Goal: Browse casually: Explore the website without a specific task or goal

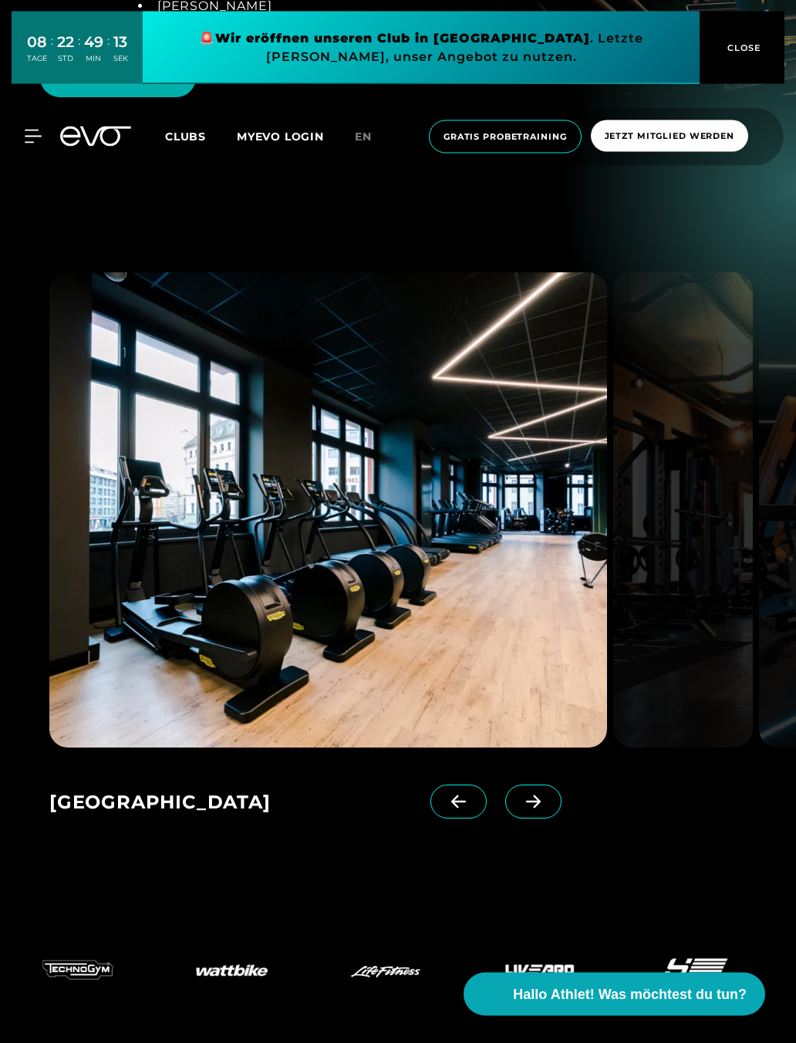
scroll to position [2516, 0]
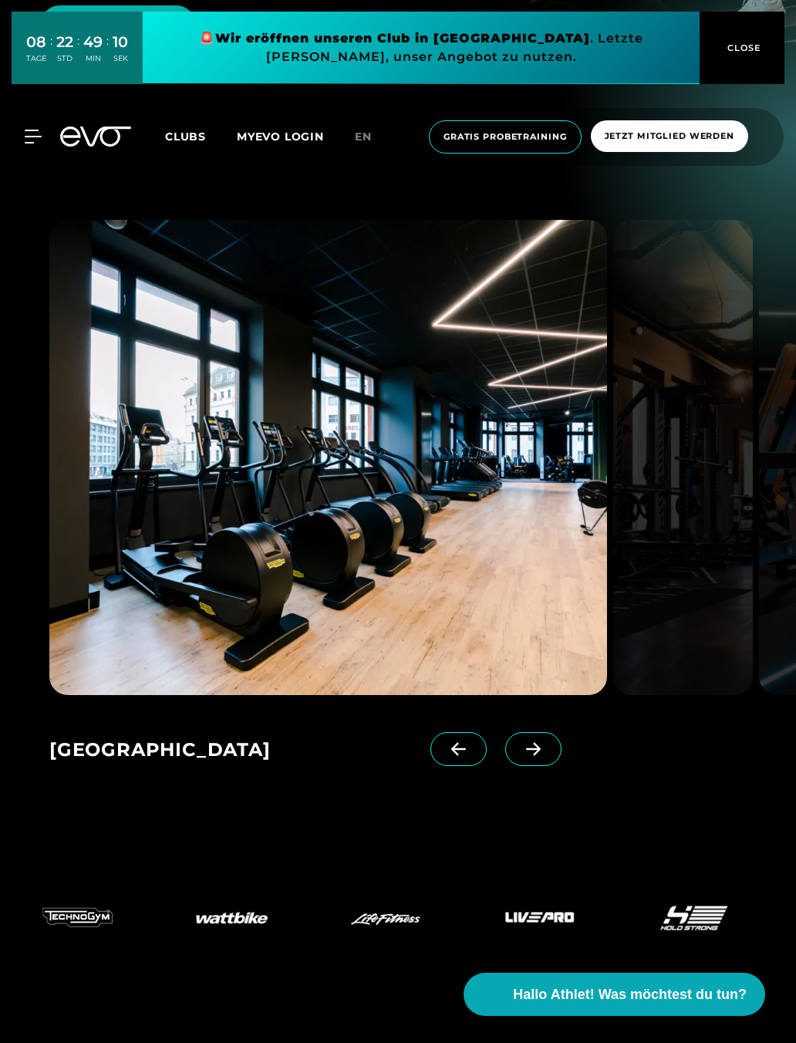
click at [534, 751] on icon at bounding box center [533, 749] width 27 height 14
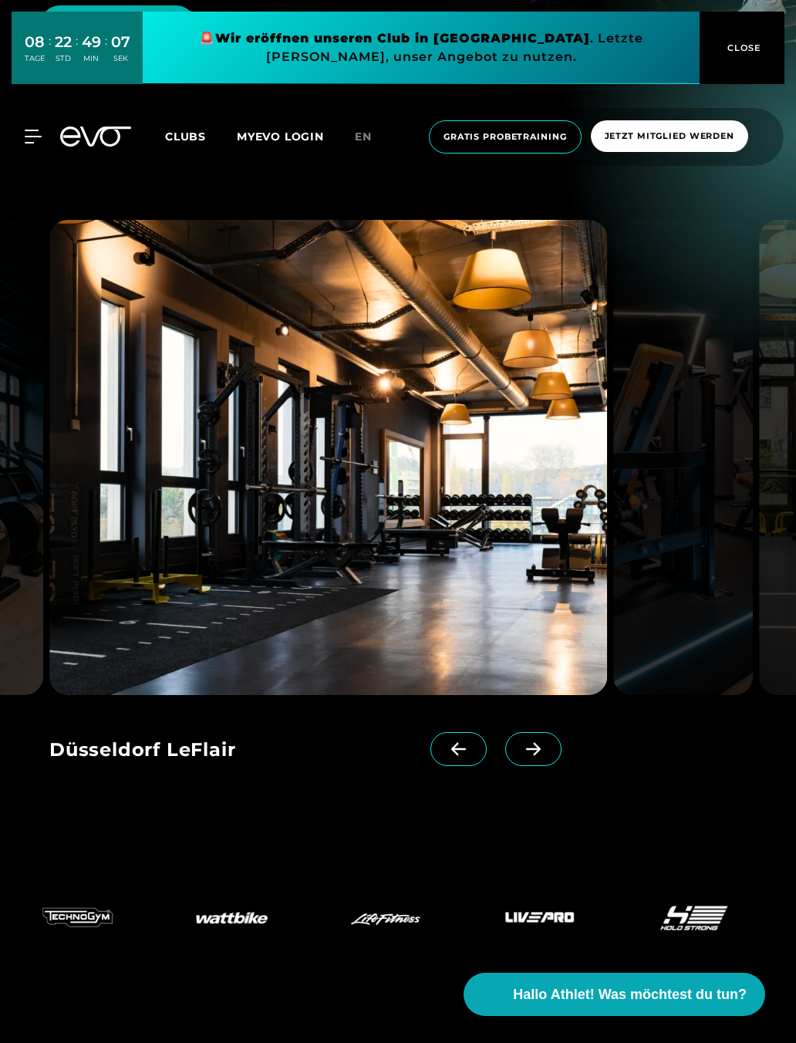
click at [540, 758] on span at bounding box center [533, 749] width 56 height 34
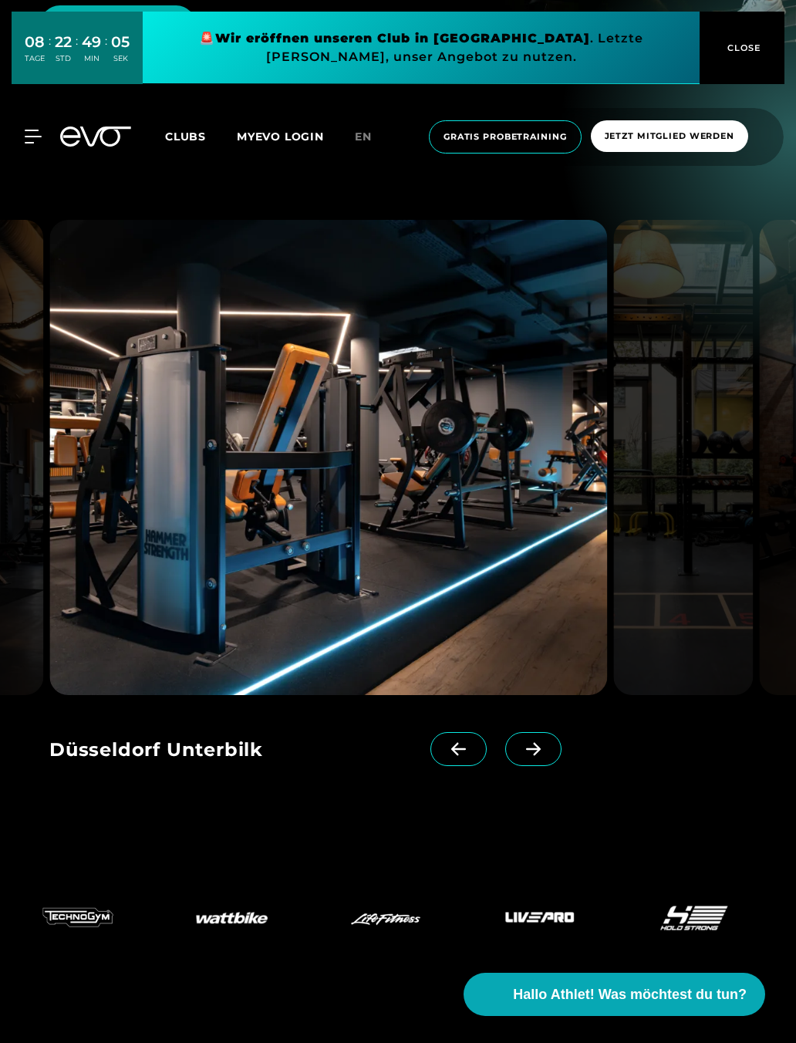
click at [447, 756] on span at bounding box center [459, 749] width 56 height 34
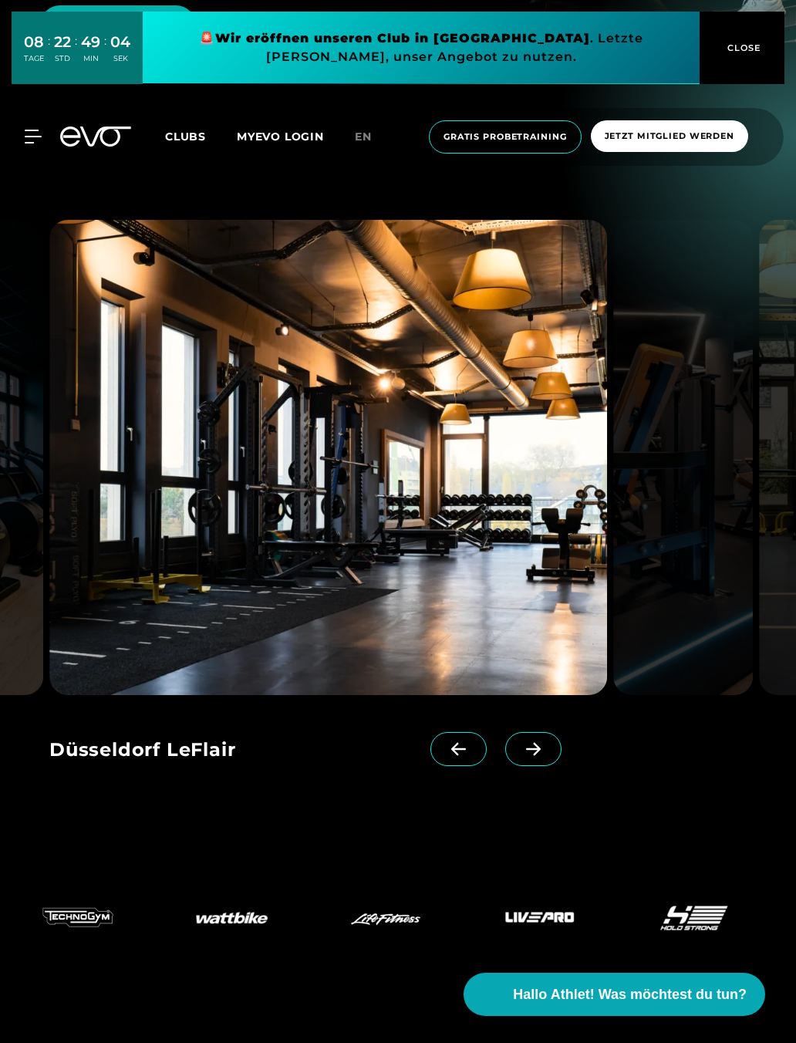
click at [464, 753] on icon at bounding box center [458, 749] width 27 height 14
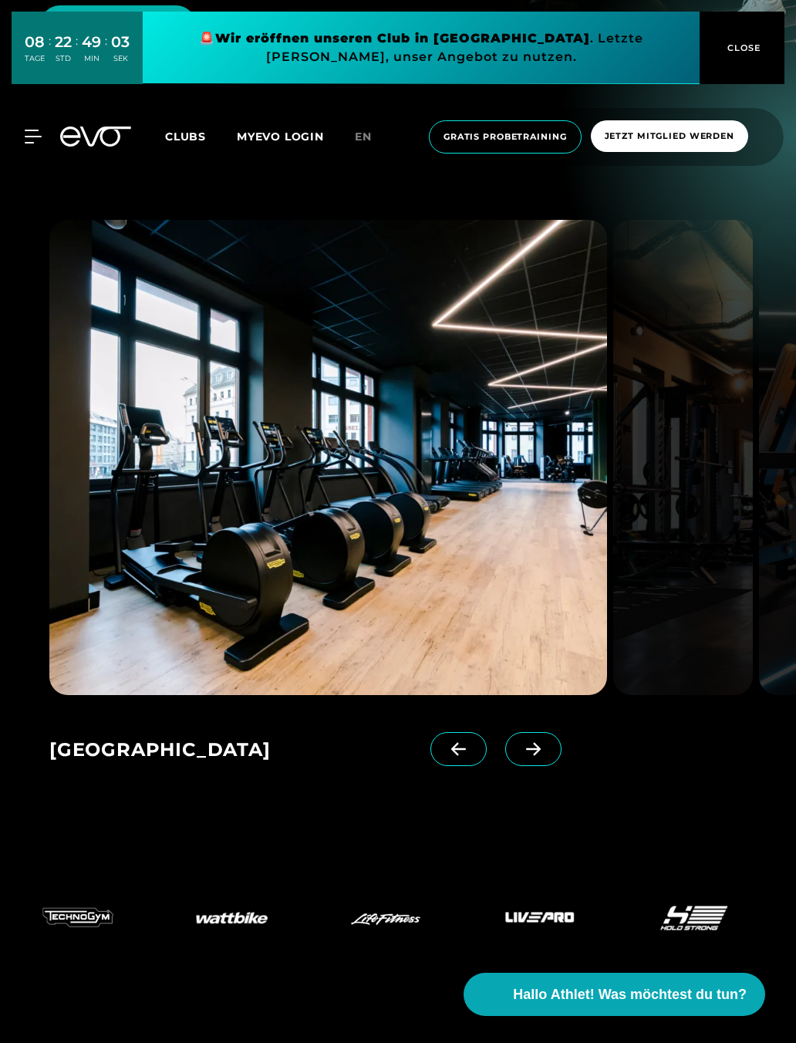
click at [464, 751] on icon at bounding box center [458, 749] width 27 height 14
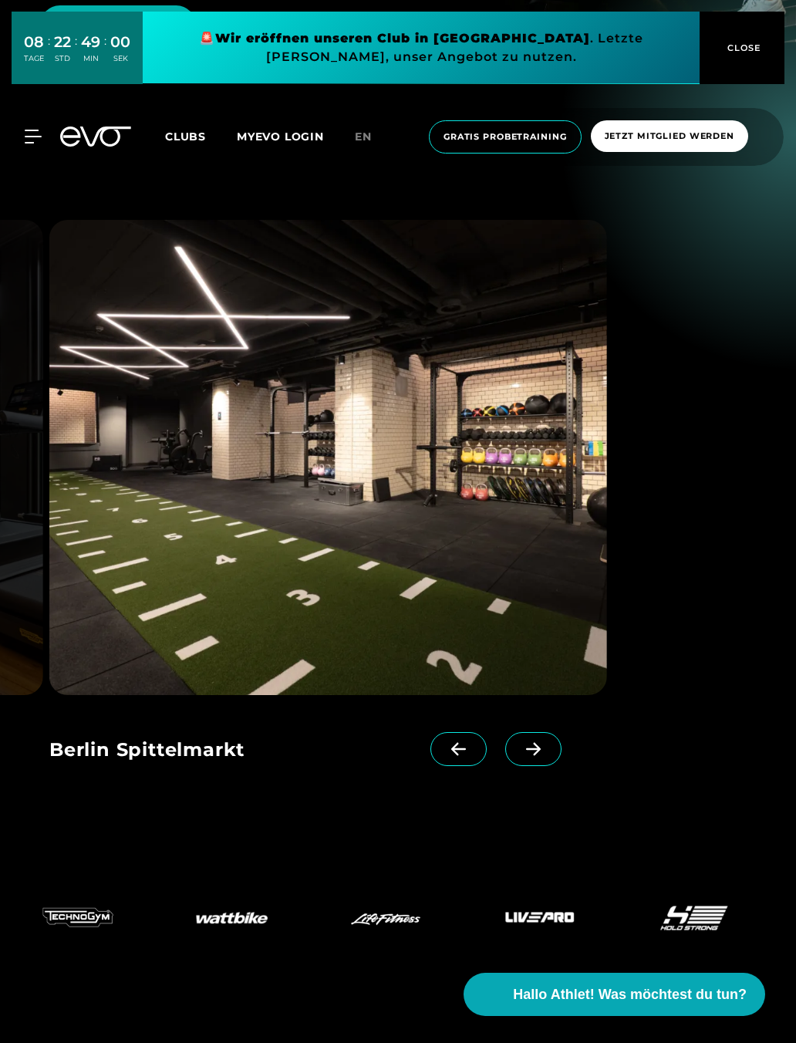
click at [461, 750] on icon at bounding box center [458, 749] width 27 height 14
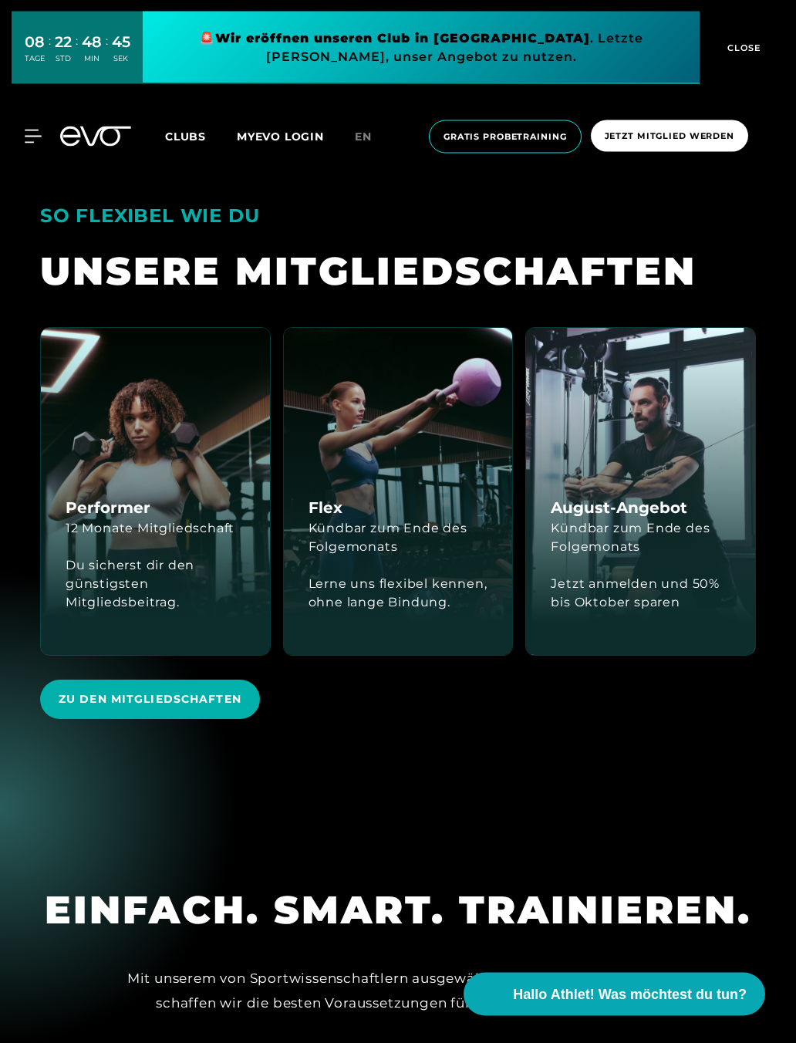
scroll to position [3379, 0]
click at [133, 560] on div "Du sicherst dir den günstigsten Mitgliedsbeitrag." at bounding box center [156, 584] width 180 height 56
click at [139, 556] on div "Du sicherst dir den günstigsten Mitgliedsbeitrag." at bounding box center [156, 584] width 180 height 56
click at [140, 559] on div "Du sicherst dir den günstigsten Mitgliedsbeitrag." at bounding box center [156, 584] width 180 height 56
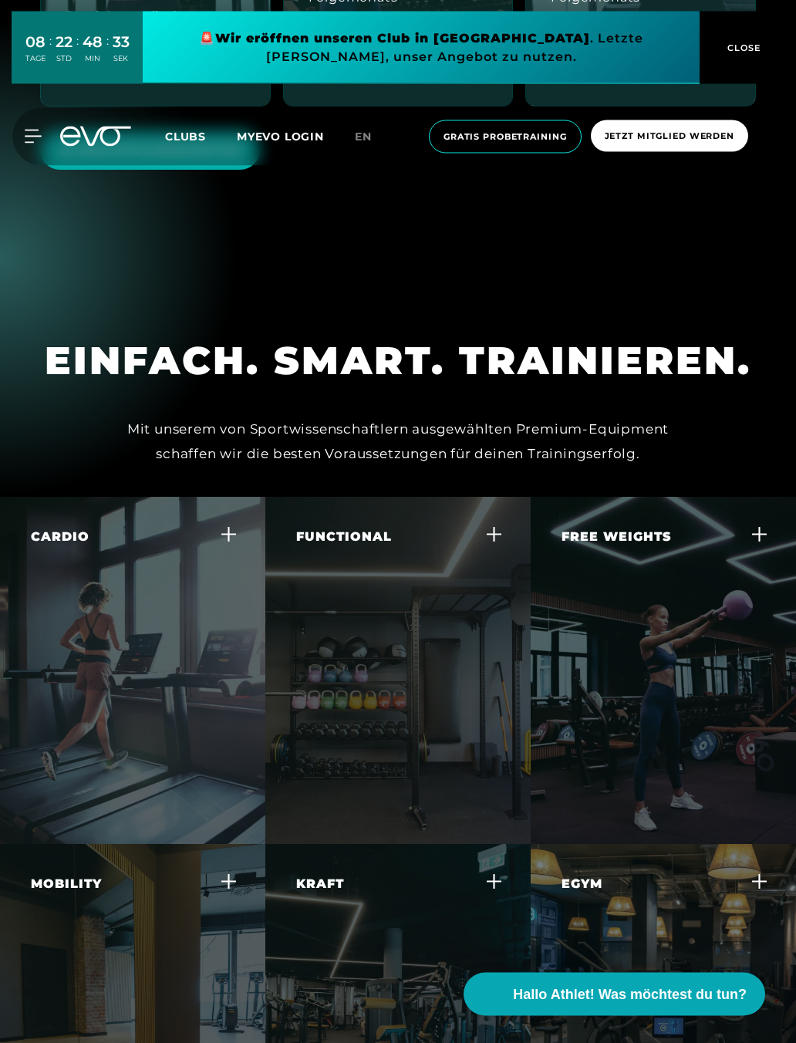
scroll to position [3944, 0]
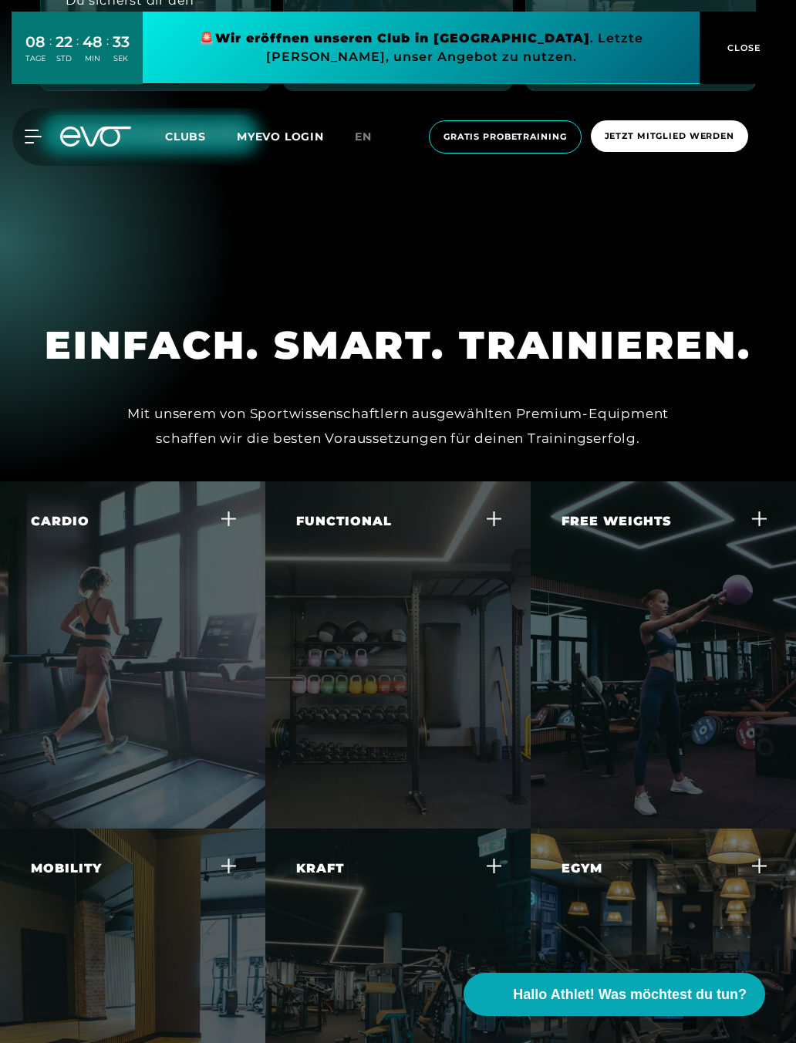
click at [76, 770] on div "Cardio In jedem Club findest du die beste Ausstattung an Cardio Geräten wie Lau…" at bounding box center [132, 654] width 265 height 347
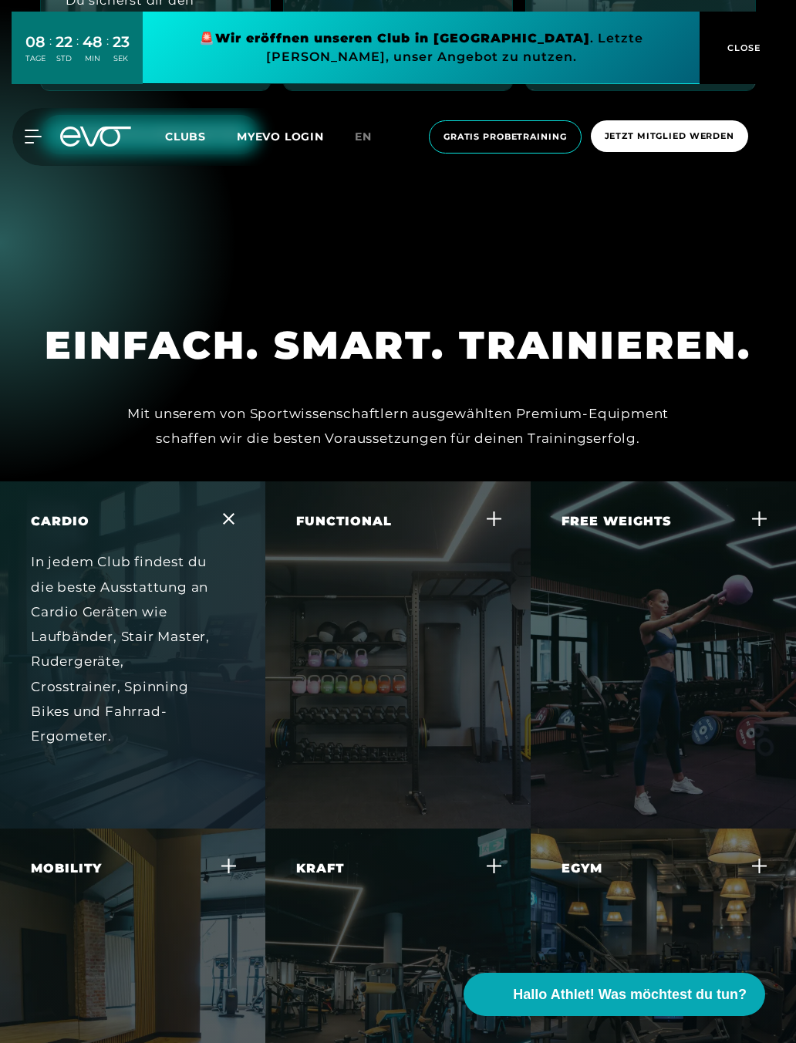
click at [233, 518] on icon at bounding box center [229, 519] width 12 height 12
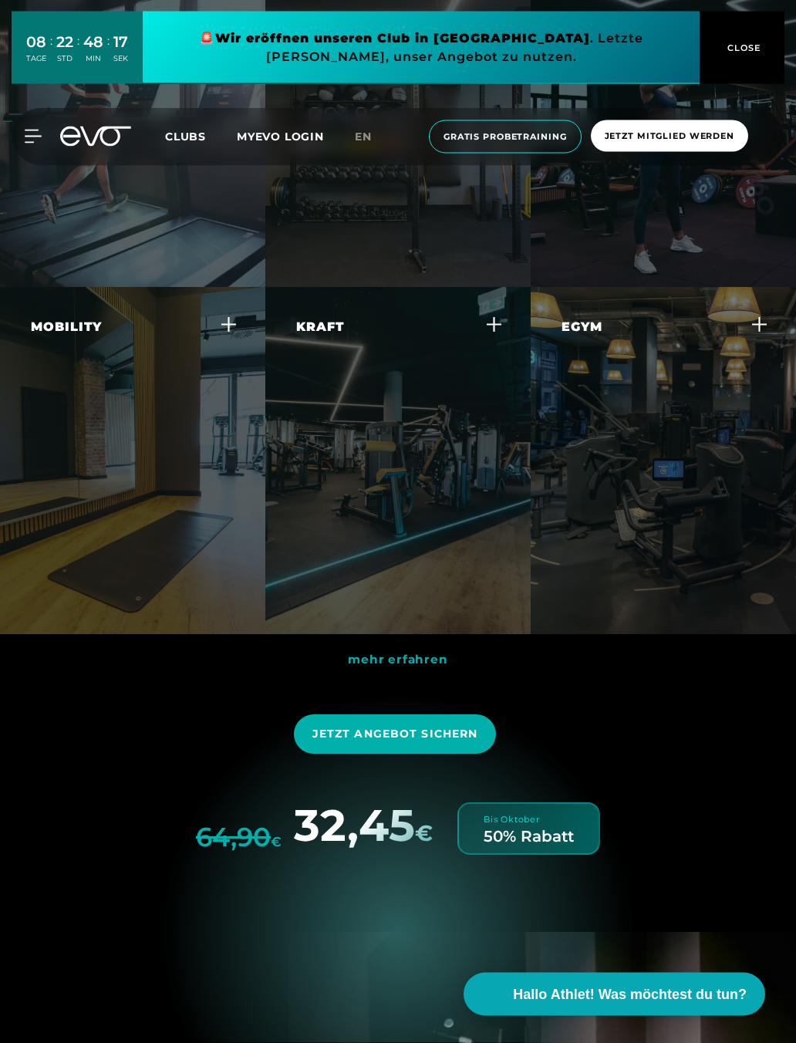
scroll to position [4486, 0]
click at [489, 326] on icon at bounding box center [494, 324] width 16 height 16
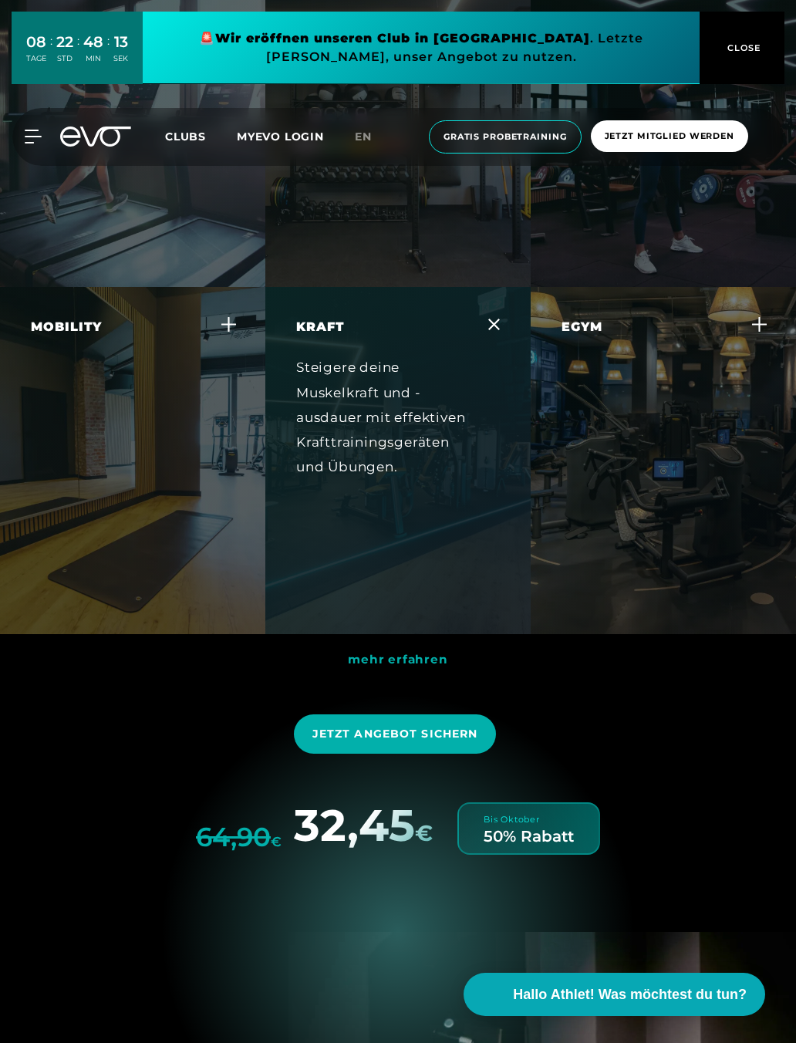
click at [491, 326] on icon at bounding box center [494, 325] width 12 height 12
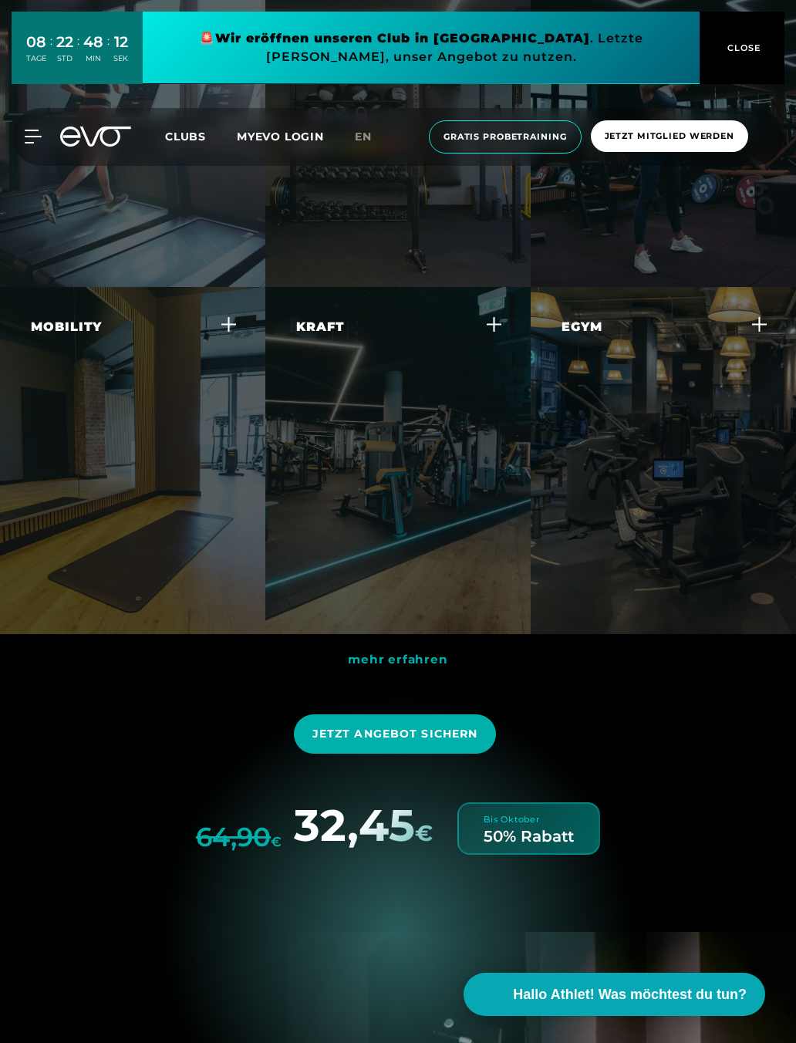
click at [767, 322] on div "Egym Erlebe ein smartes, effizientes Krafttraining, das sich individuell an dei…" at bounding box center [663, 460] width 265 height 347
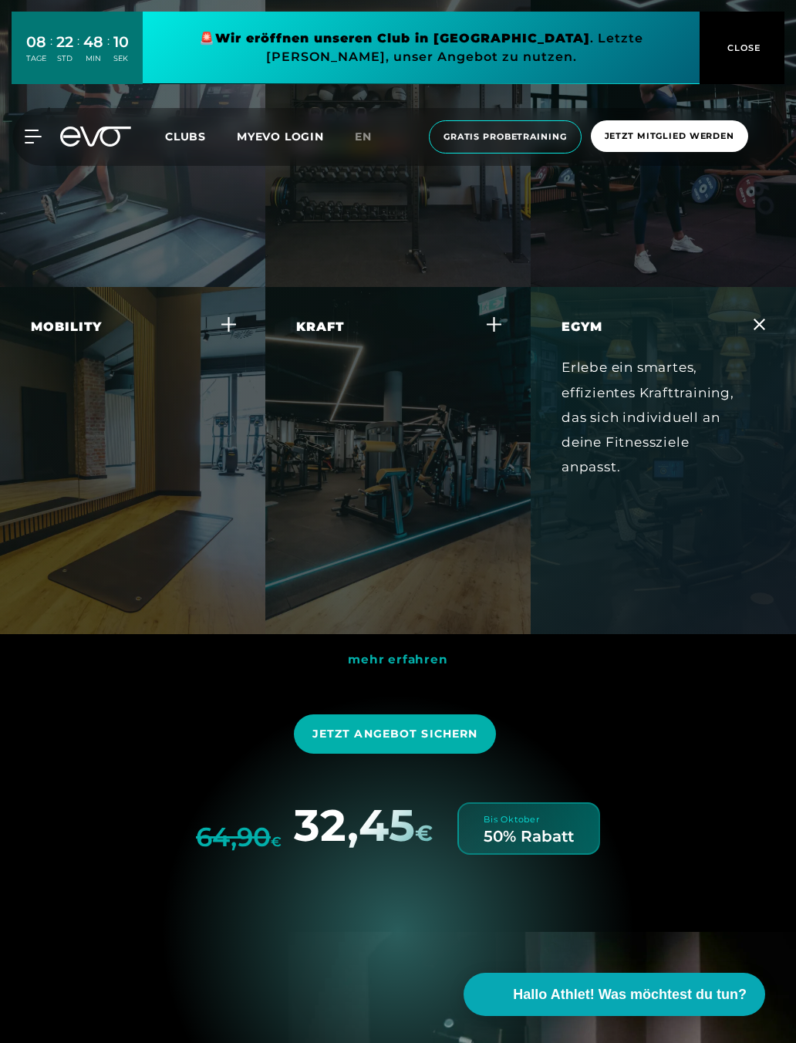
click at [758, 339] on div "Egym Erlebe ein smartes, effizientes Krafttraining, das sich individuell an dei…" at bounding box center [663, 460] width 265 height 347
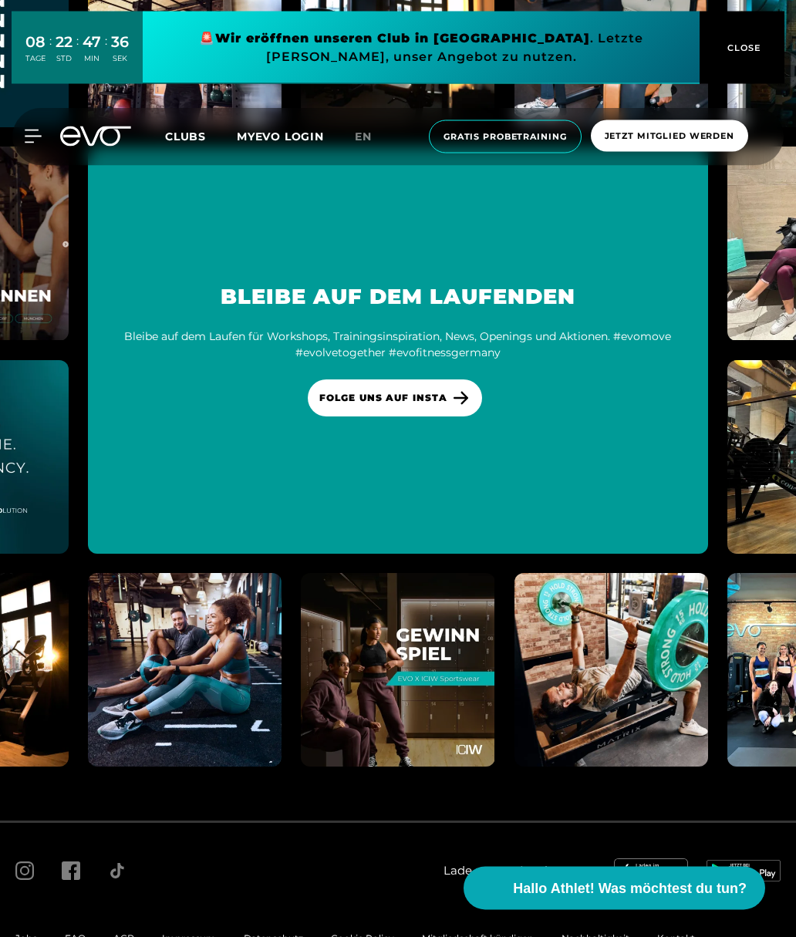
scroll to position [8152, 0]
